Goal: Task Accomplishment & Management: Use online tool/utility

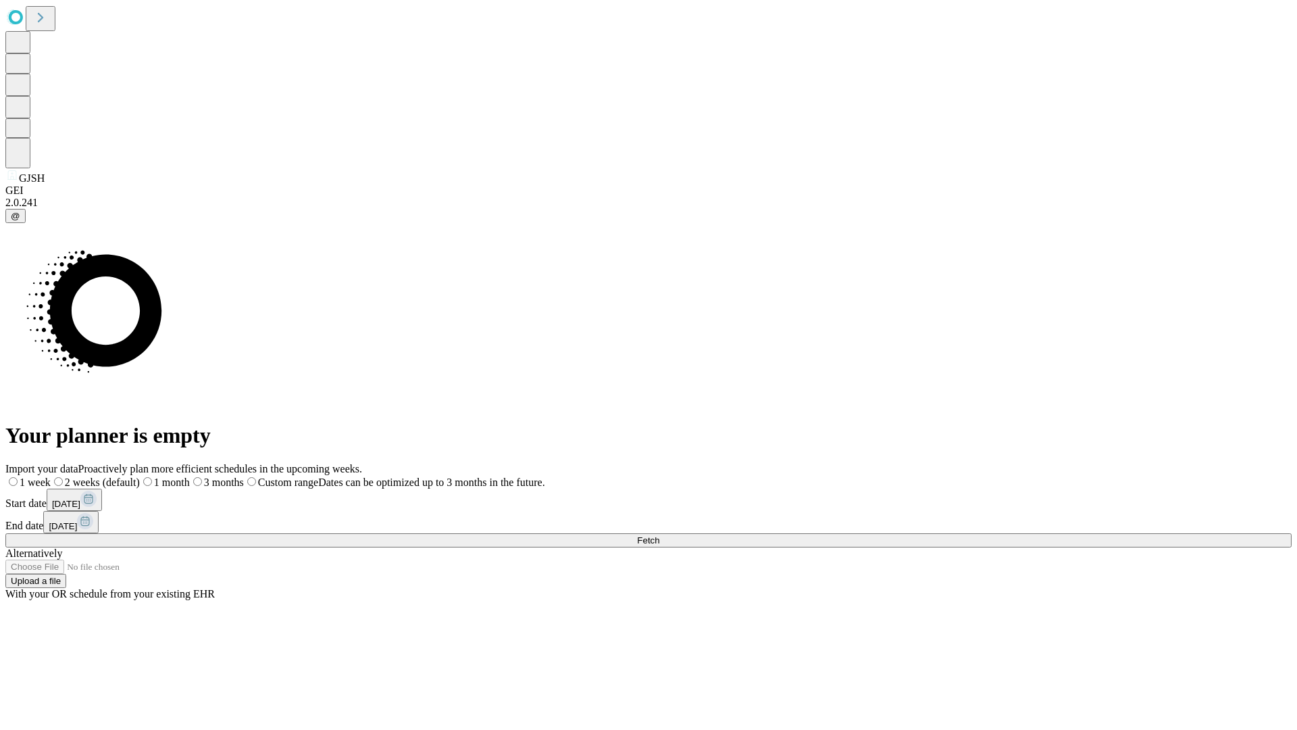
click at [659, 535] on span "Fetch" at bounding box center [648, 540] width 22 height 10
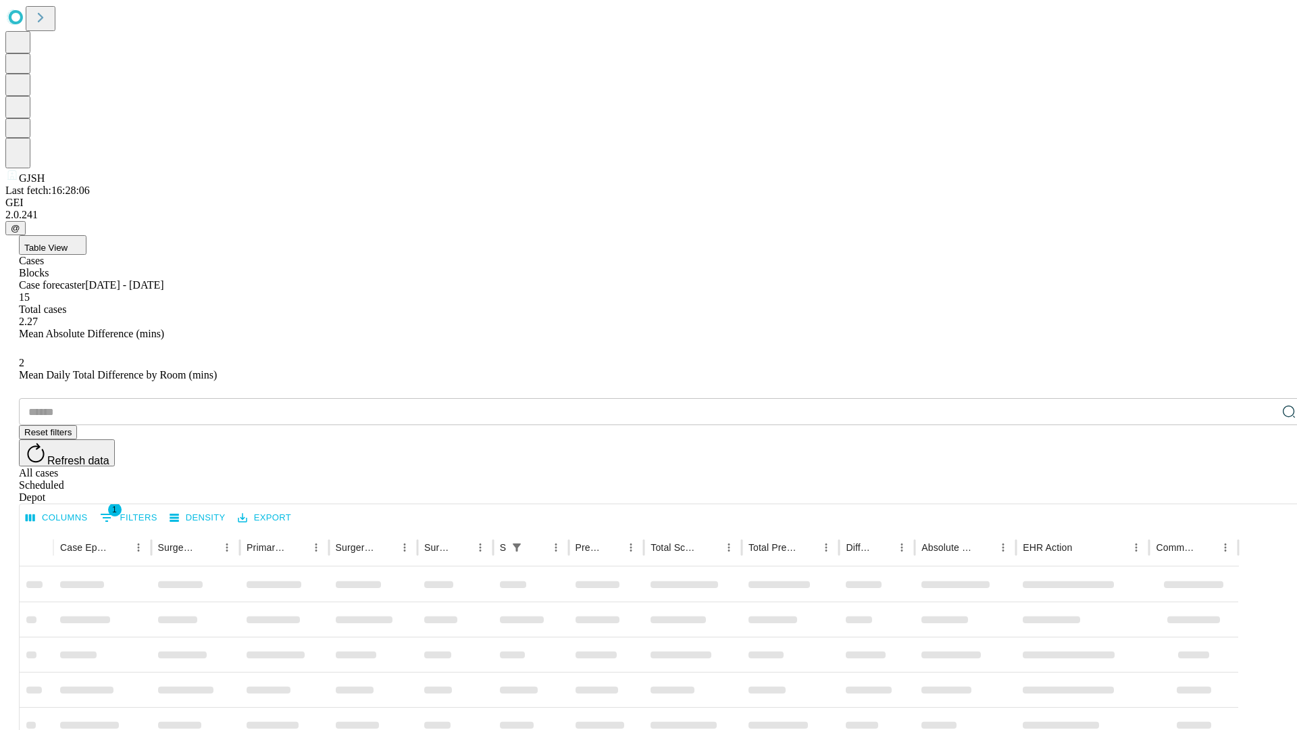
click at [1262, 491] on div "Depot" at bounding box center [662, 497] width 1286 height 12
